Goal: Information Seeking & Learning: Learn about a topic

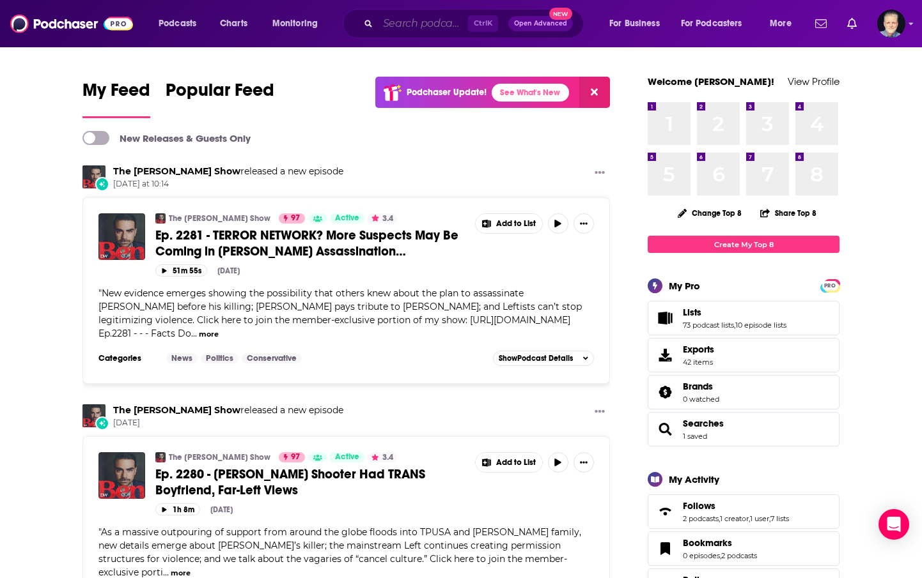
click at [401, 23] on input "Search podcasts, credits, & more..." at bounding box center [423, 23] width 90 height 20
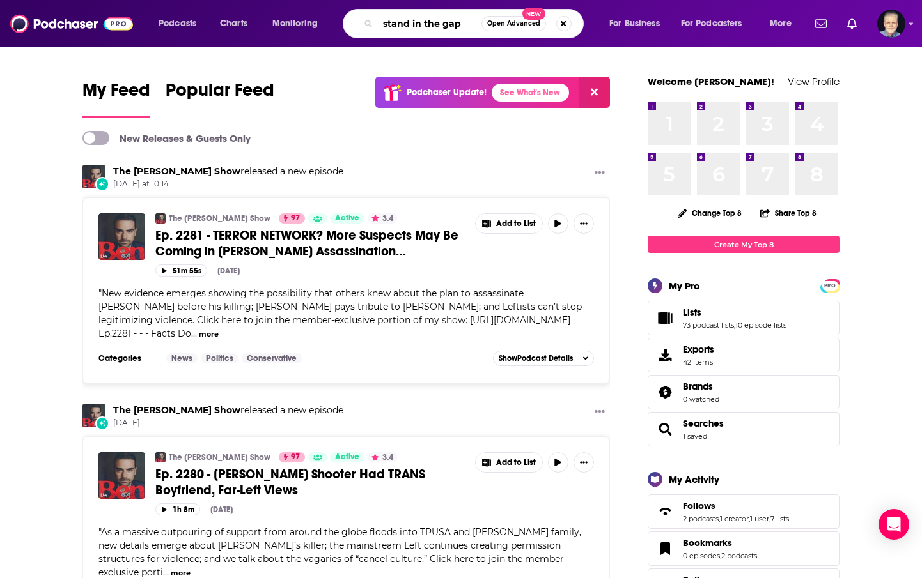
type input "stand in the gap"
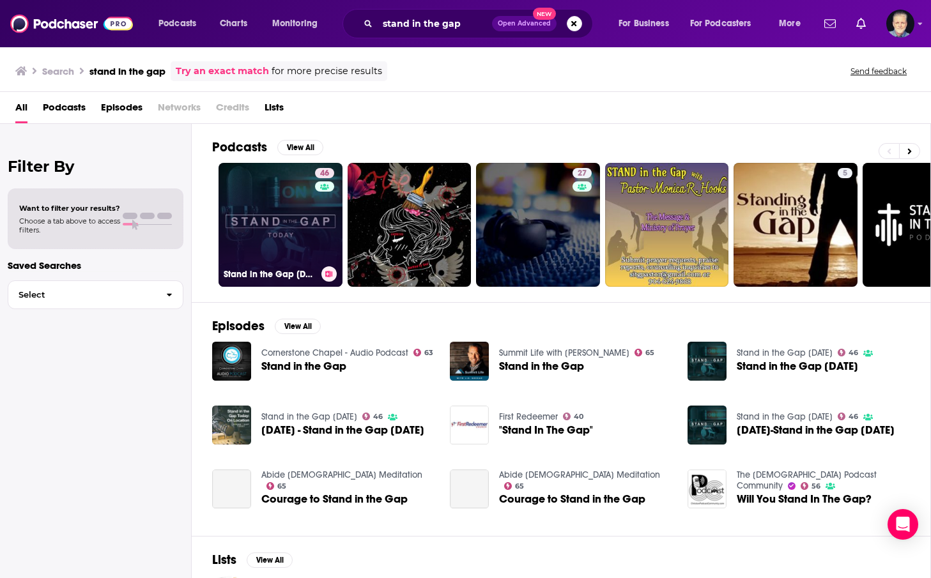
click at [291, 183] on link "46 Stand in the Gap [DATE]" at bounding box center [281, 225] width 124 height 124
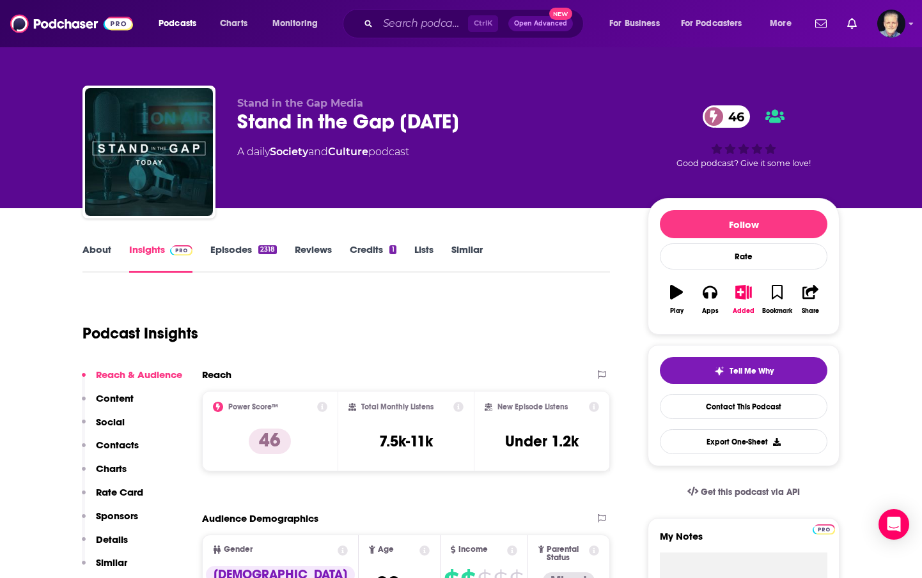
click at [96, 254] on link "About" at bounding box center [96, 257] width 29 height 29
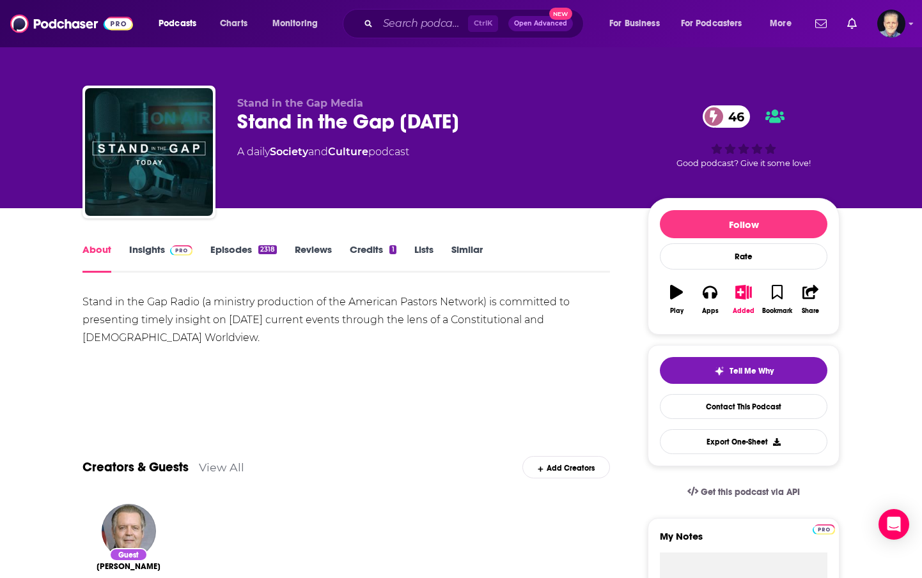
click at [152, 246] on link "Insights" at bounding box center [160, 257] width 63 height 29
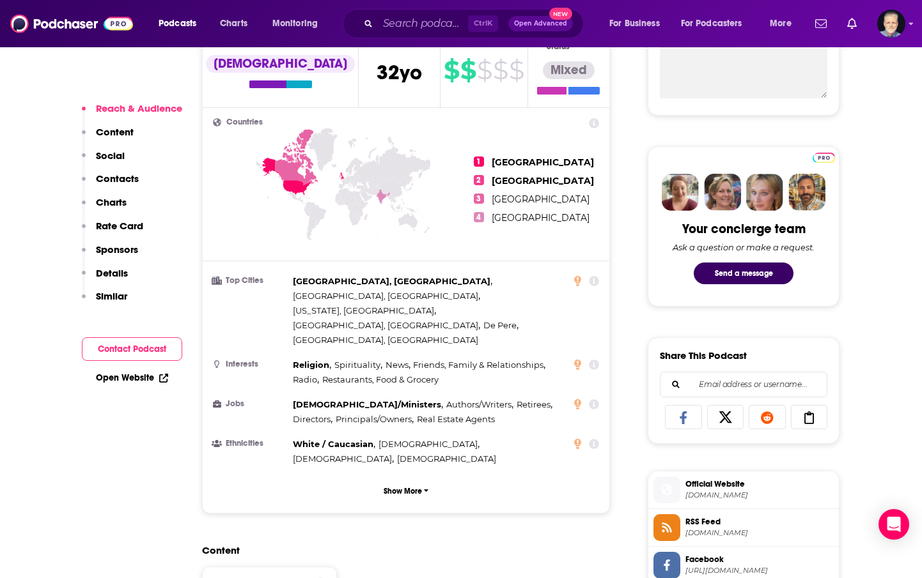
scroll to position [64, 0]
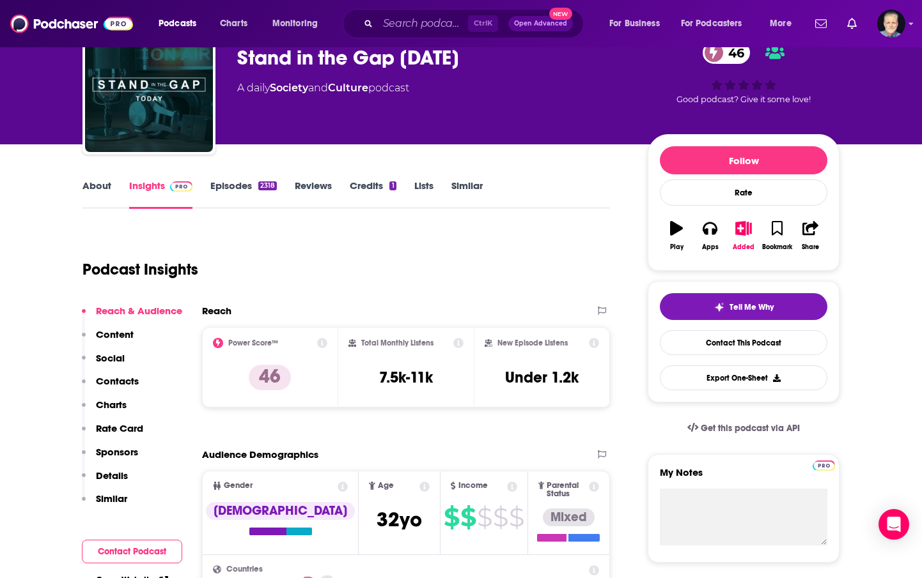
click at [89, 185] on link "About" at bounding box center [96, 194] width 29 height 29
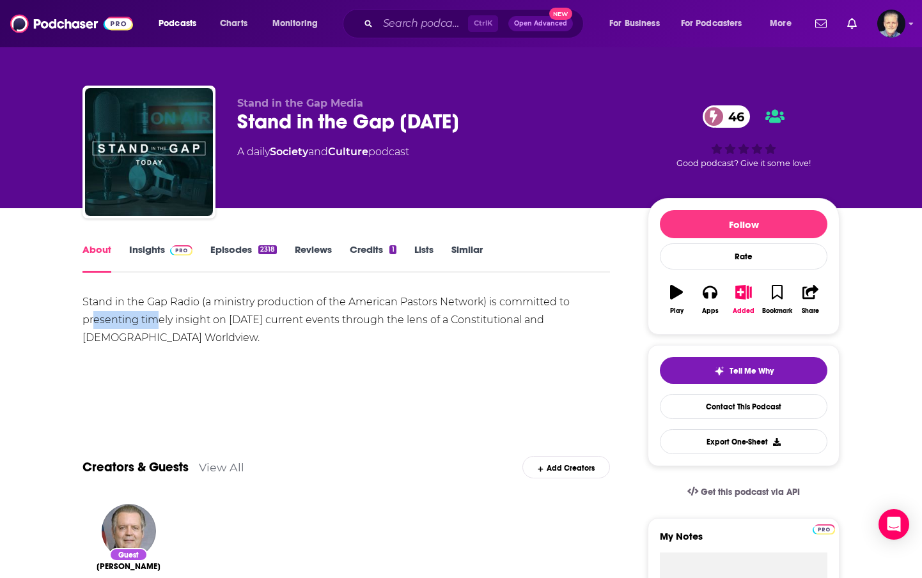
drag, startPoint x: 158, startPoint y: 326, endPoint x: 93, endPoint y: 319, distance: 65.6
click at [93, 319] on div "Stand in the Gap Radio (a ministry production of the American Pastors Network) …" at bounding box center [345, 320] width 527 height 54
click at [141, 334] on div "Stand in the Gap Radio (a ministry production of the American Pastors Network) …" at bounding box center [345, 320] width 527 height 54
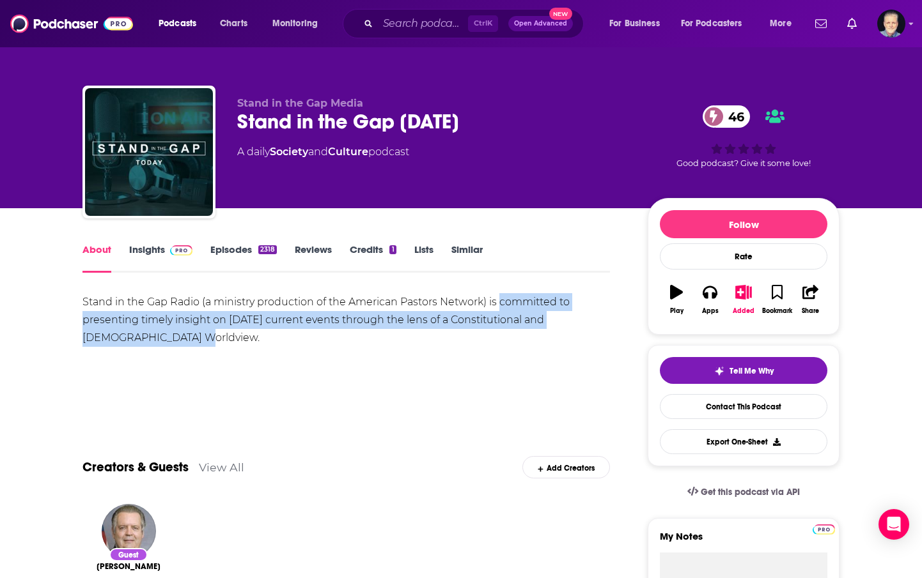
drag, startPoint x: 155, startPoint y: 336, endPoint x: 500, endPoint y: 304, distance: 346.6
click at [500, 304] on div "Stand in the Gap Radio (a ministry production of the American Pastors Network) …" at bounding box center [345, 320] width 527 height 54
copy div "committed to presenting timely insight on [DATE] current events through the len…"
click at [151, 250] on link "Insights" at bounding box center [160, 257] width 63 height 29
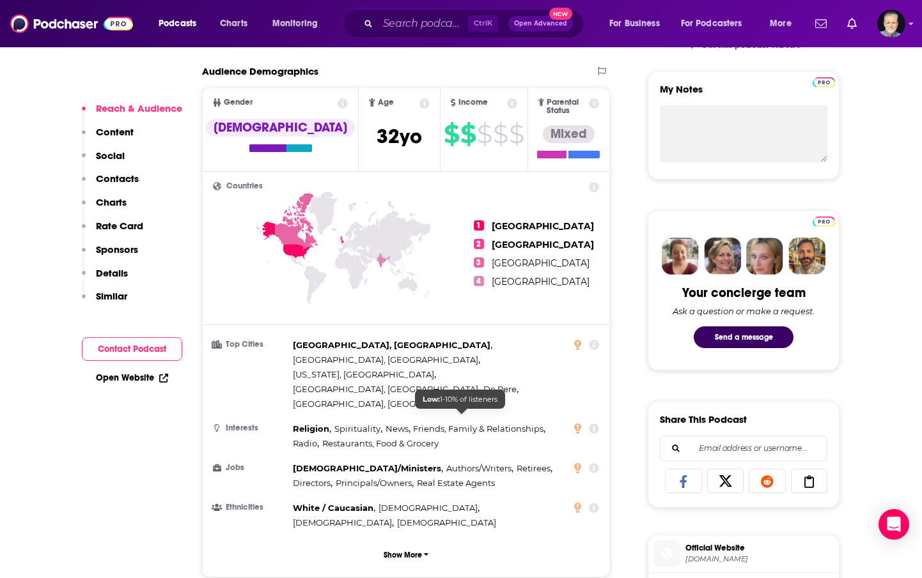
scroll to position [831, 0]
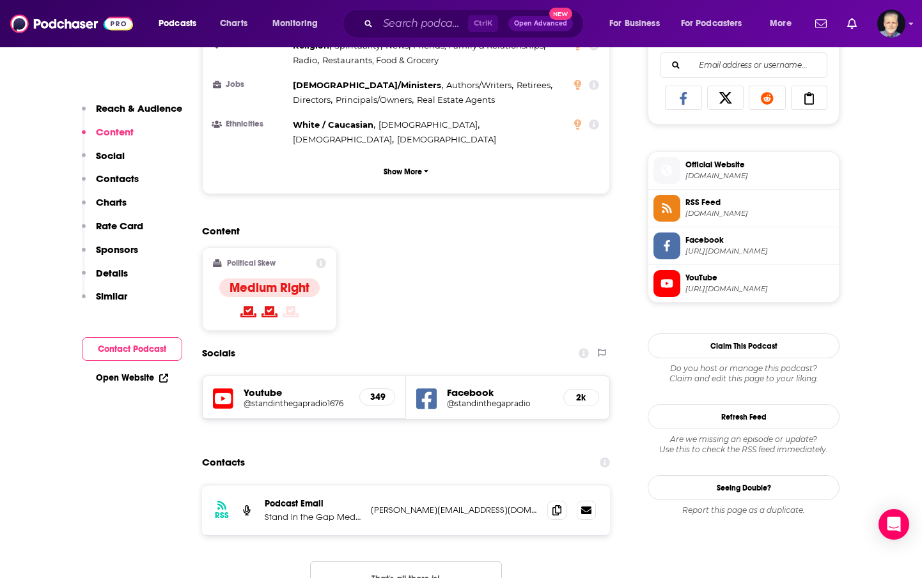
click at [379, 392] on h5 "349" at bounding box center [377, 397] width 14 height 11
click at [317, 399] on h5 "@standinthegapradio1676" at bounding box center [295, 404] width 105 height 10
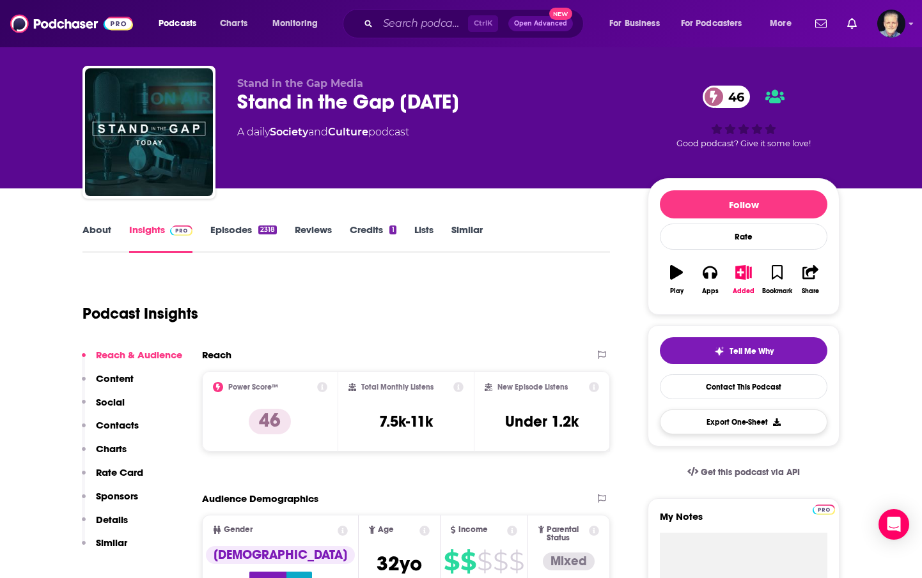
scroll to position [0, 0]
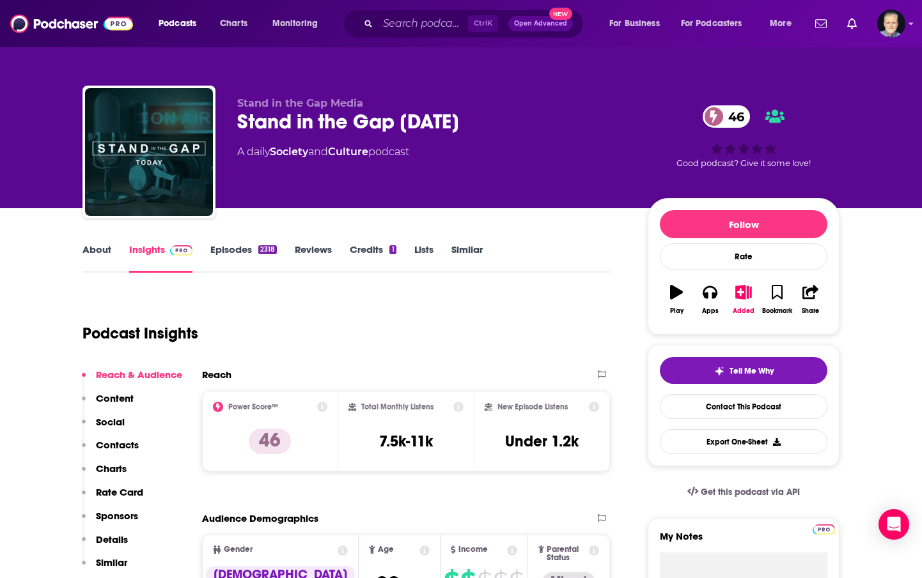
click at [227, 250] on link "Episodes 2318" at bounding box center [243, 257] width 66 height 29
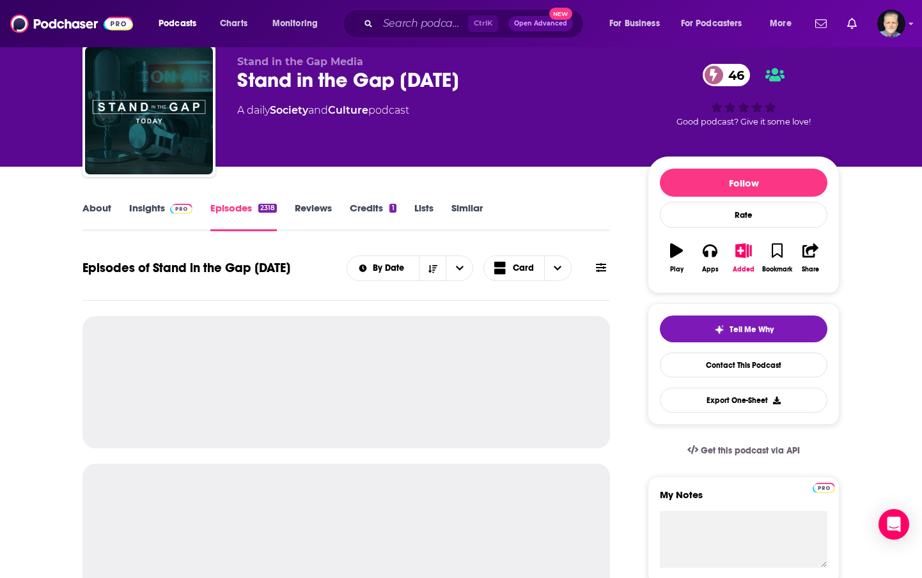
scroll to position [64, 0]
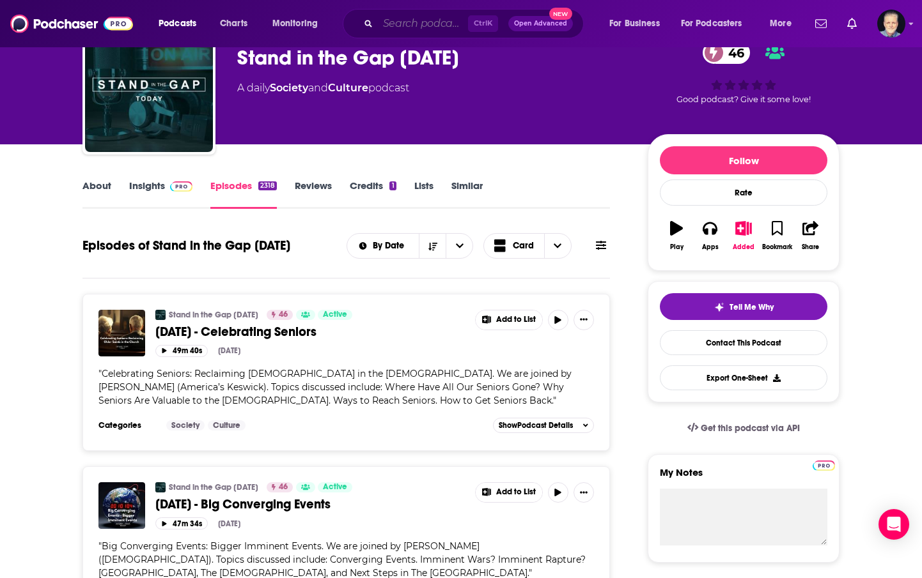
click at [397, 26] on input "Search podcasts, credits, & more..." at bounding box center [423, 23] width 90 height 20
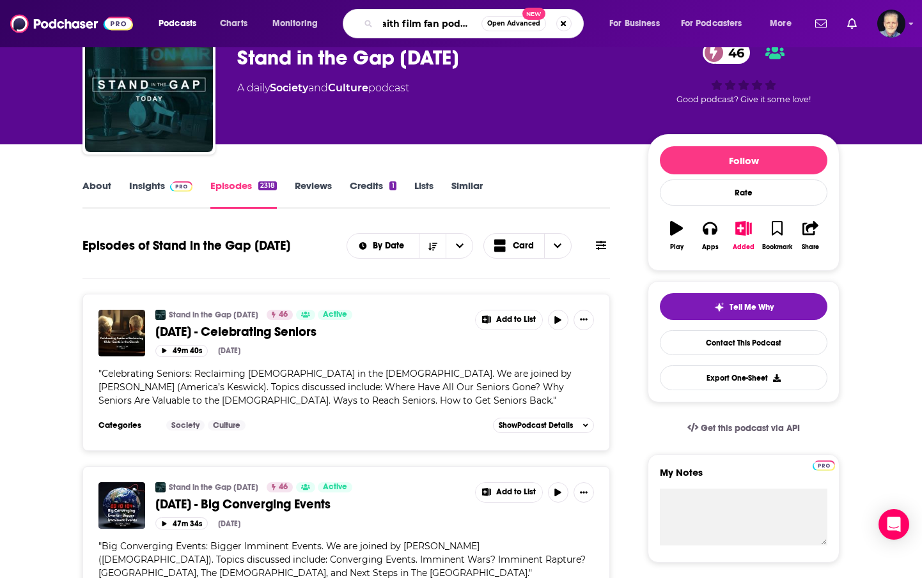
type input "faith film fan podcast"
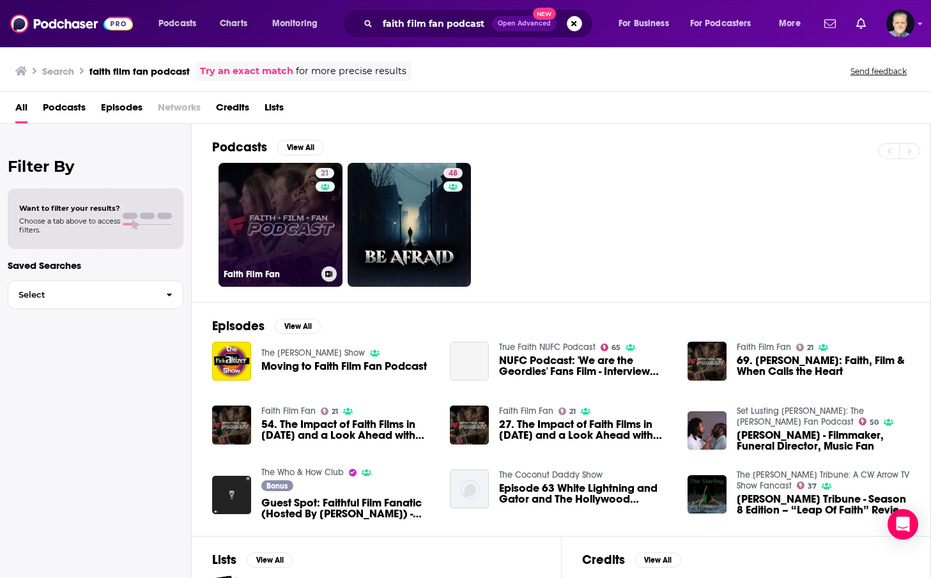
click at [263, 190] on link "21 Faith Film Fan" at bounding box center [281, 225] width 124 height 124
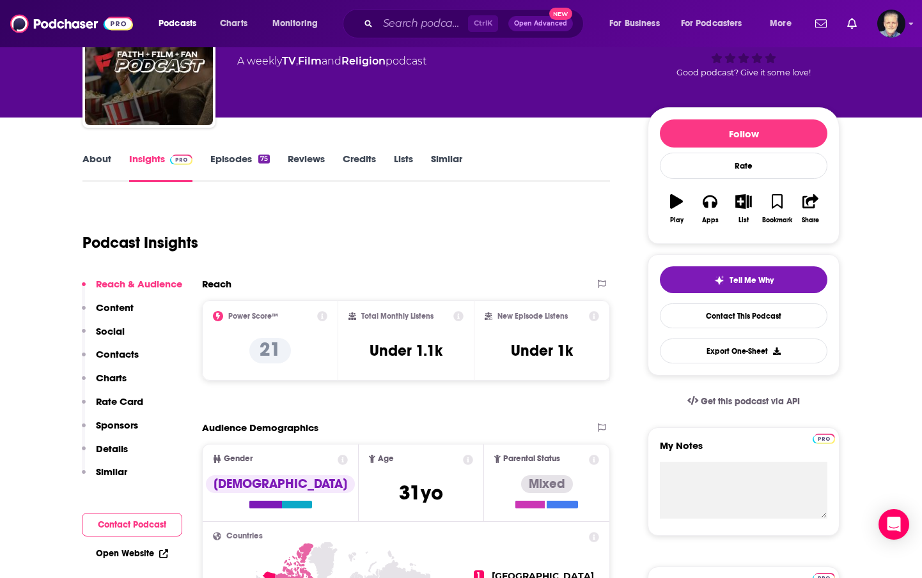
scroll to position [128, 0]
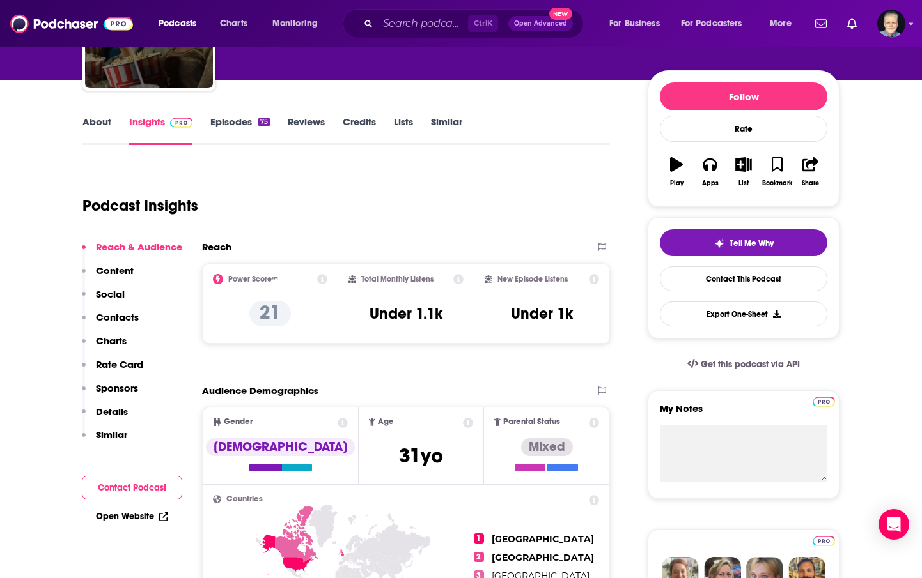
click at [332, 191] on div "Podcast Insights" at bounding box center [340, 198] width 517 height 65
